Goal: Find specific fact: Find contact information

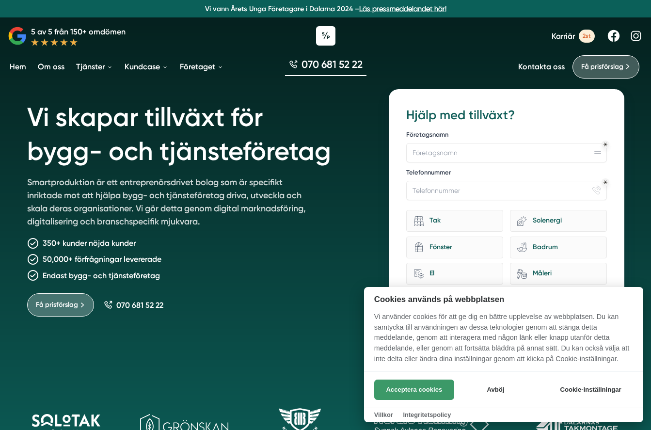
click at [400, 391] on button "Acceptera cookies" at bounding box center [414, 389] width 80 height 20
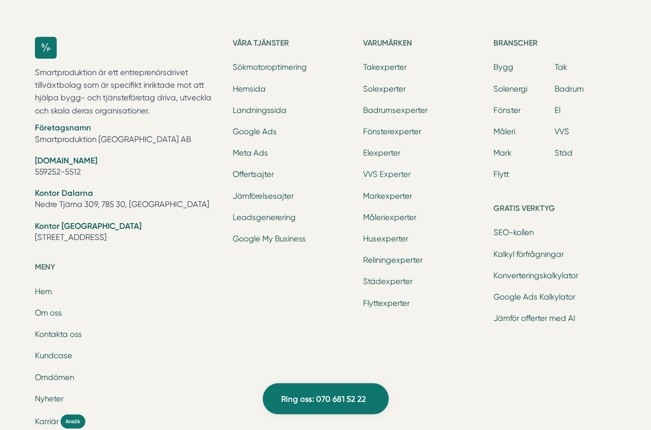
scroll to position [3066, 0]
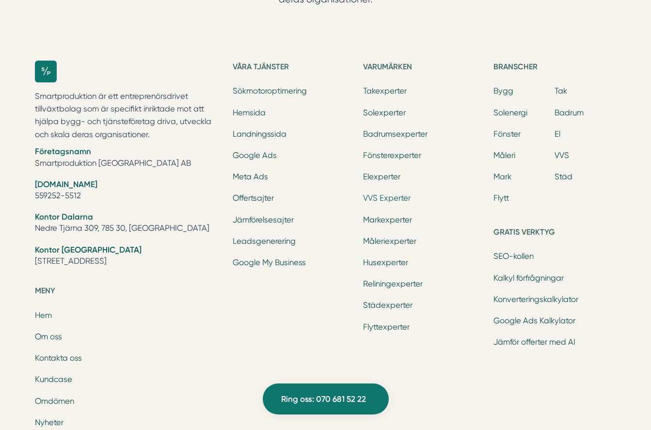
click at [391, 195] on link "VVS Experter" at bounding box center [386, 197] width 47 height 9
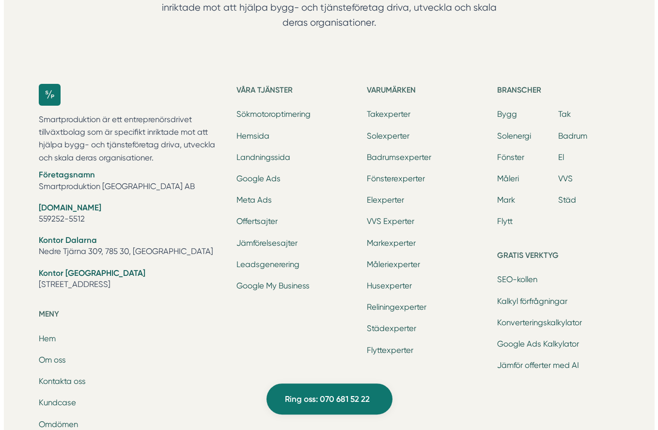
scroll to position [2974, 0]
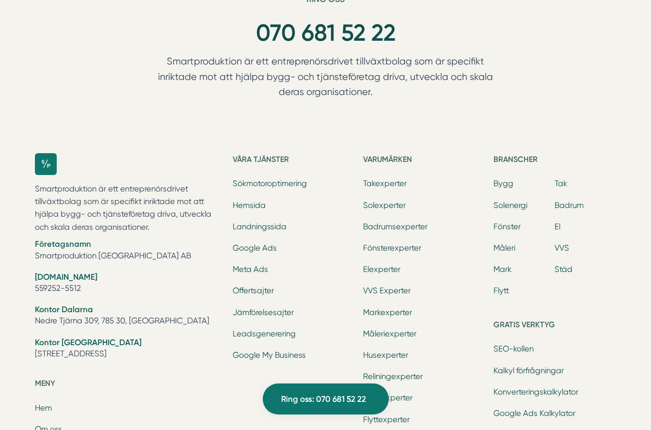
click at [109, 283] on li "[DOMAIN_NAME] 559252-5512" at bounding box center [128, 283] width 186 height 25
copy br
